Goal: Task Accomplishment & Management: Manage account settings

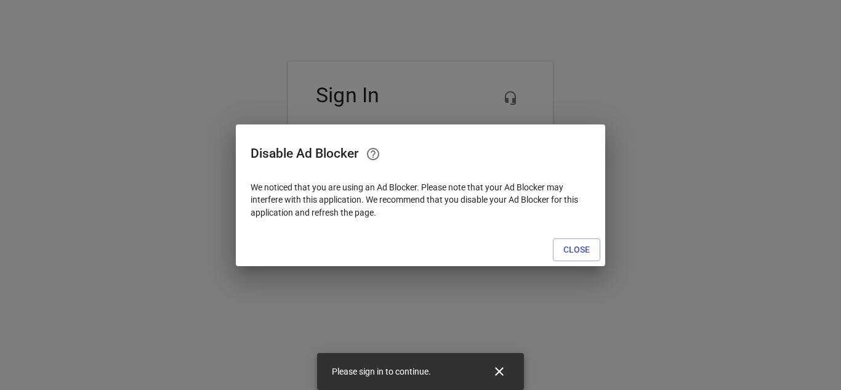
click at [582, 236] on div "Disable Ad Blocker We noticed that you are using an Ad Blocker. Please note tha…" at bounding box center [420, 195] width 369 height 142
click at [579, 250] on span "Close" at bounding box center [576, 249] width 26 height 15
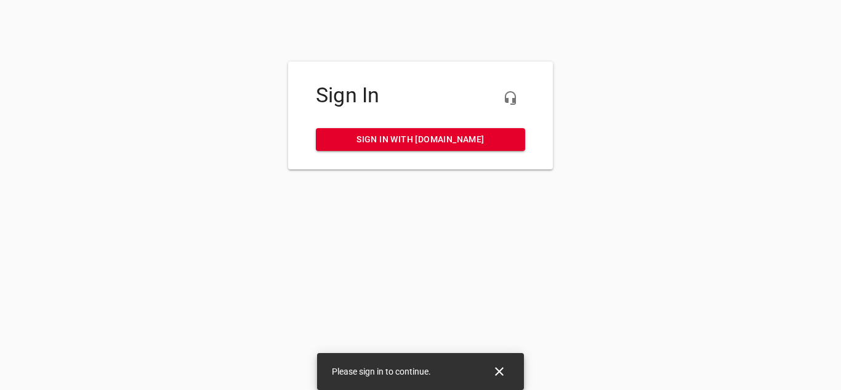
click at [449, 135] on span "Sign in with [DOMAIN_NAME]" at bounding box center [421, 139] width 190 height 15
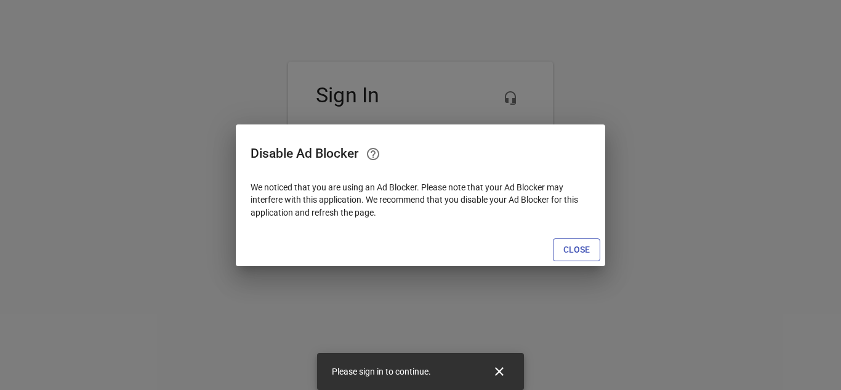
click at [566, 249] on span "Close" at bounding box center [576, 249] width 26 height 15
click at [582, 249] on span "Close" at bounding box center [576, 249] width 26 height 15
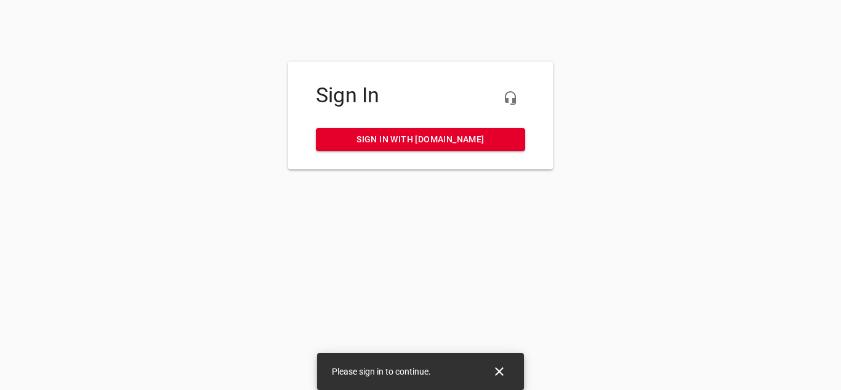
click at [424, 144] on span "Sign in with [DOMAIN_NAME]" at bounding box center [421, 139] width 190 height 15
